Goal: Task Accomplishment & Management: Manage account settings

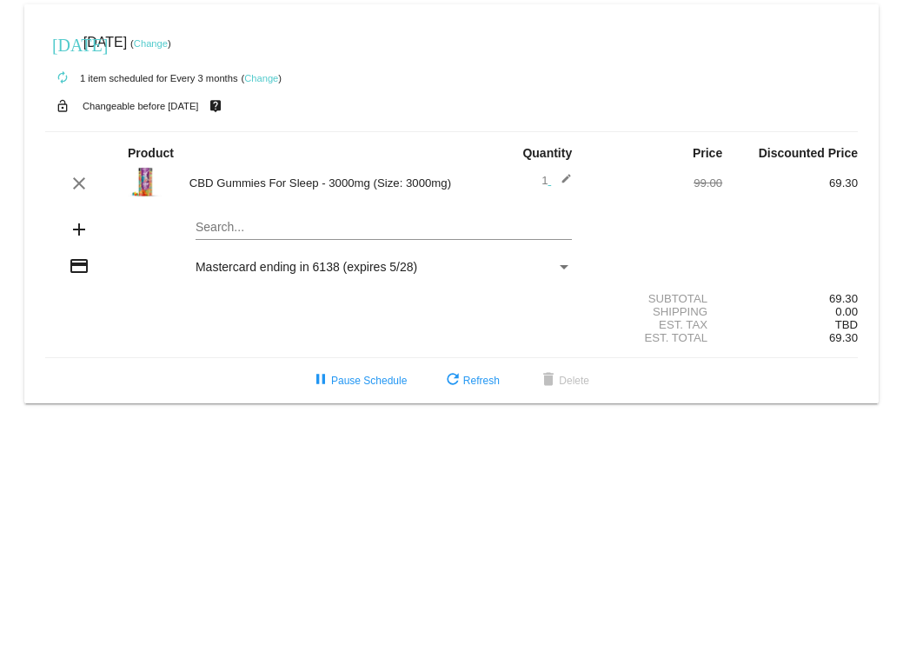
click at [253, 77] on link "Change" at bounding box center [261, 78] width 34 height 10
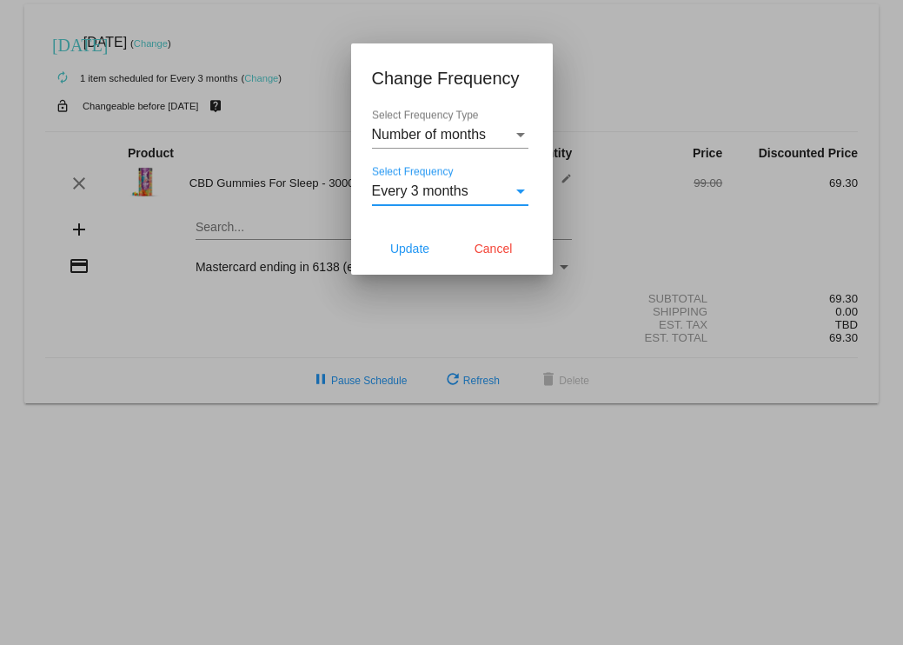
click at [519, 189] on div "Select Frequency" at bounding box center [520, 191] width 9 height 4
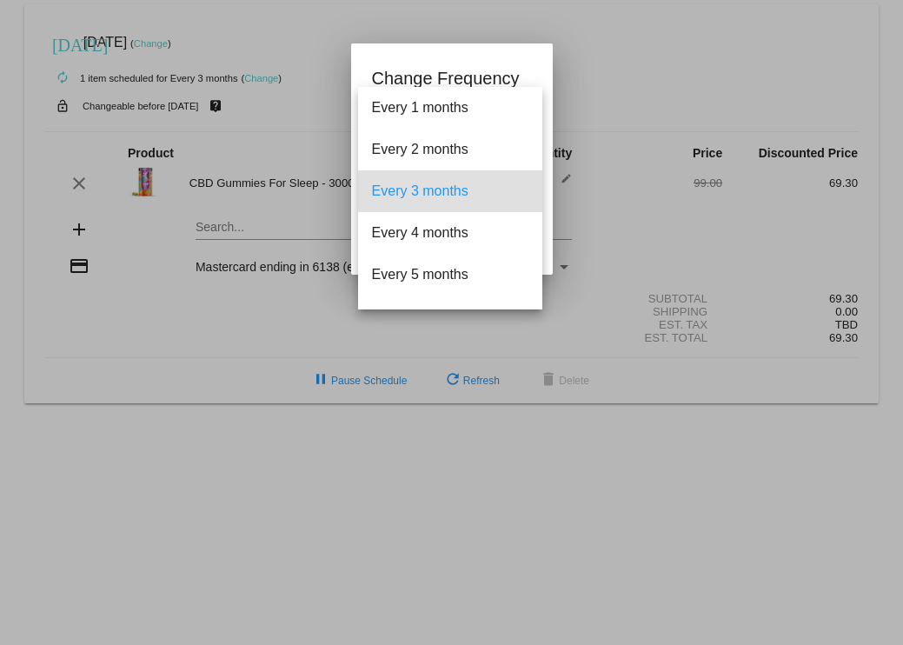
click at [543, 66] on div at bounding box center [451, 322] width 903 height 645
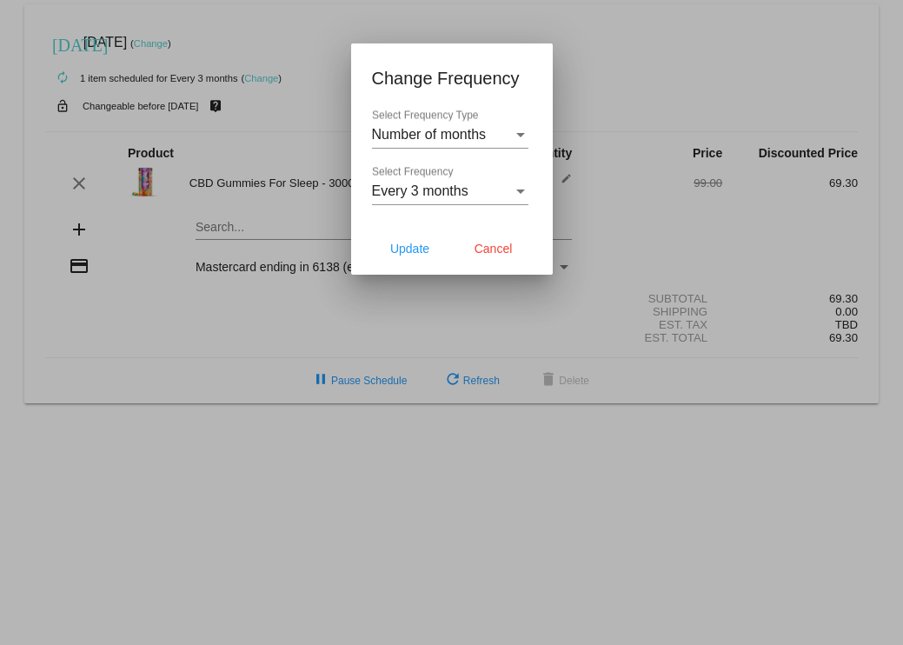
click at [528, 136] on mat-dialog-content "Number of months Select Frequency Type Every 3 months Select Frequency" at bounding box center [452, 166] width 202 height 113
click at [526, 136] on div "Select Frequency Type" at bounding box center [521, 135] width 16 height 16
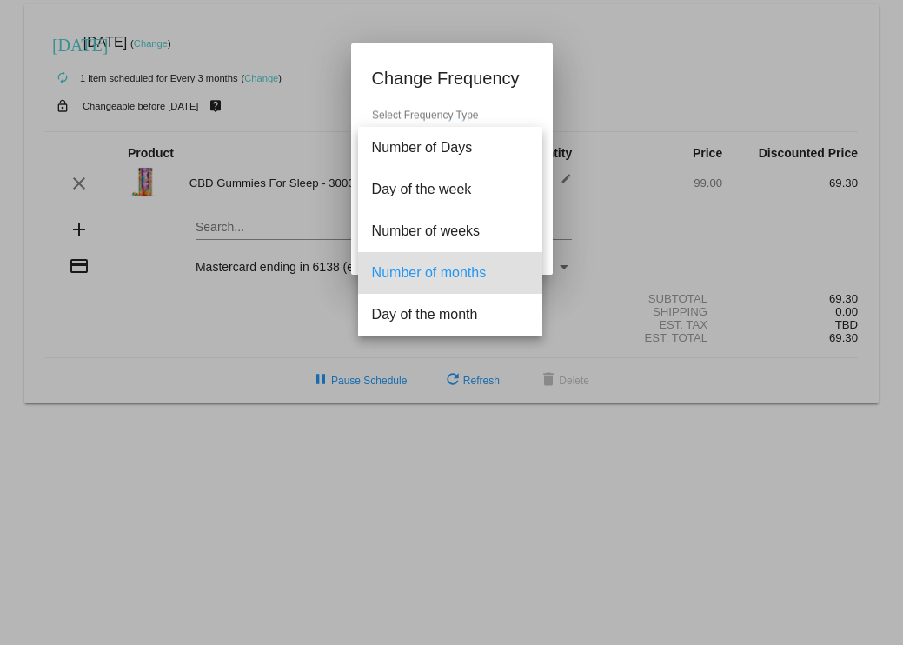
click at [538, 67] on div at bounding box center [451, 322] width 903 height 645
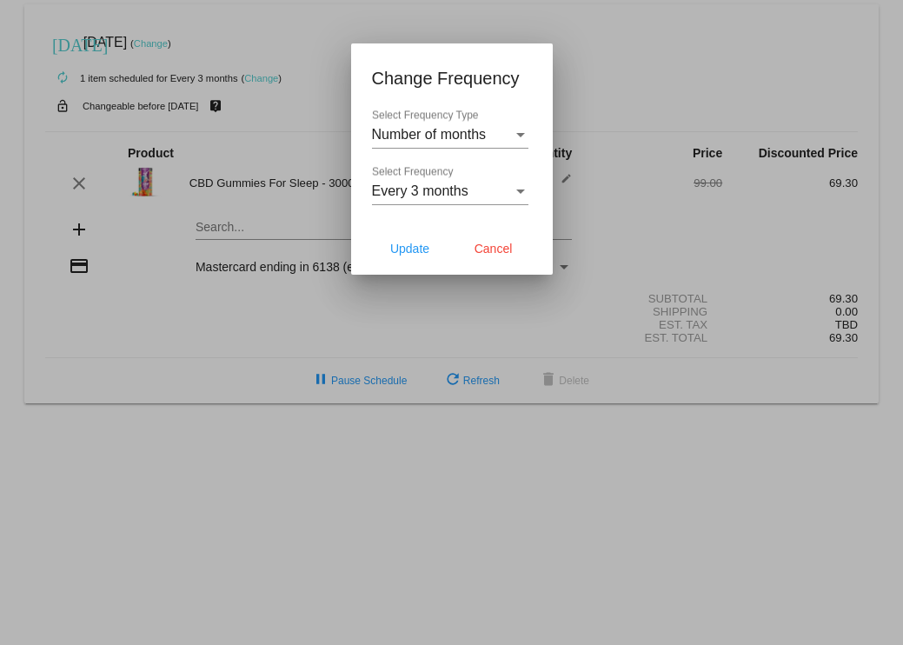
click at [508, 184] on div "Every 3 months" at bounding box center [442, 191] width 141 height 16
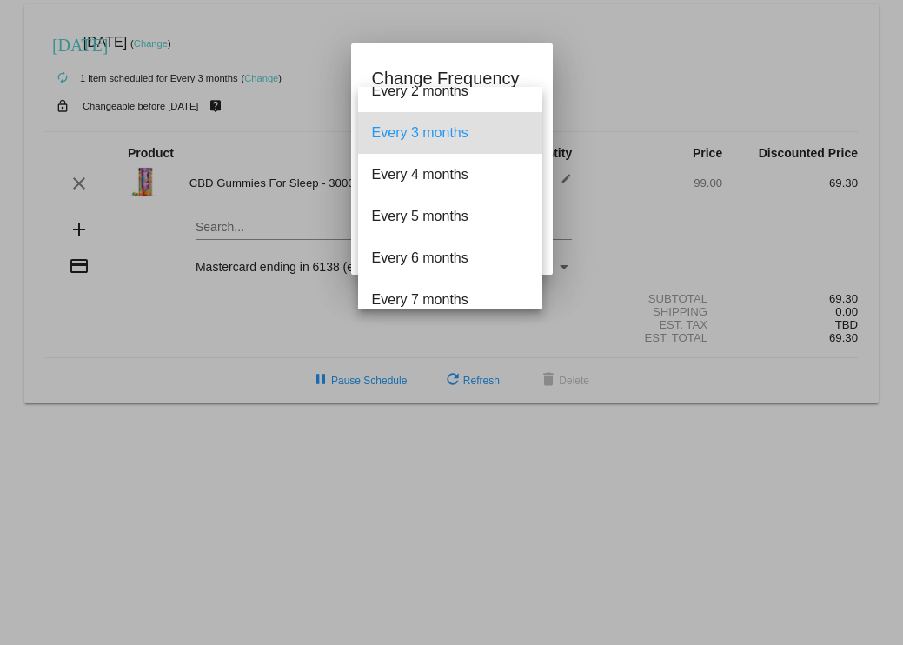
scroll to position [87, 0]
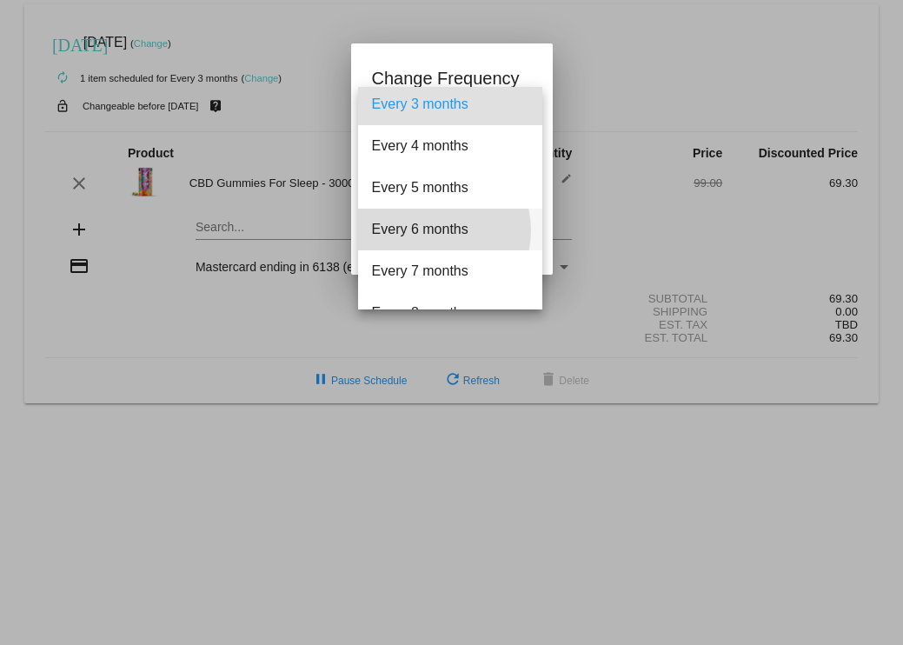
click at [435, 230] on span "Every 6 months" at bounding box center [450, 230] width 156 height 42
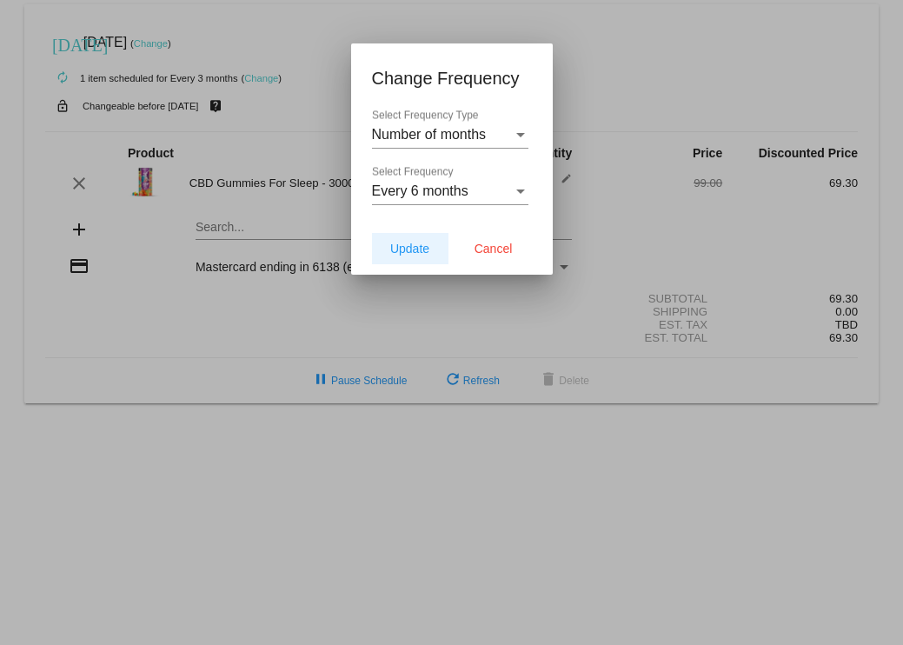
click at [418, 244] on span "Update" at bounding box center [409, 249] width 39 height 14
